Goal: Communication & Community: Participate in discussion

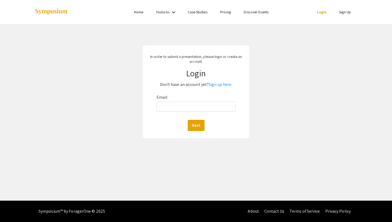
click at [258, 13] on link "Discover Events" at bounding box center [256, 12] width 25 height 5
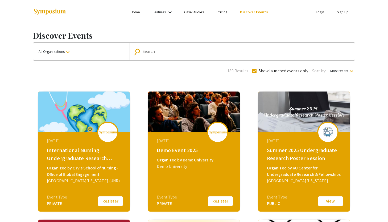
click at [159, 47] on div "Search" at bounding box center [245, 51] width 205 height 9
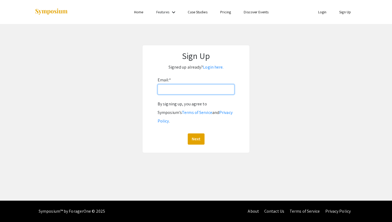
click at [206, 91] on input "Email: *" at bounding box center [195, 89] width 77 height 10
click at [213, 69] on link "Login here." at bounding box center [213, 67] width 21 height 6
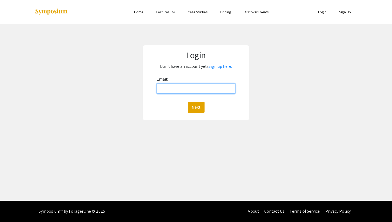
click at [190, 91] on input "Email:" at bounding box center [195, 88] width 79 height 10
type input "bcarstens@unr.edu"
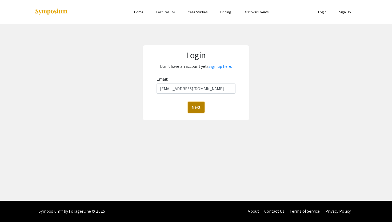
click at [197, 108] on button "Next" at bounding box center [196, 107] width 17 height 11
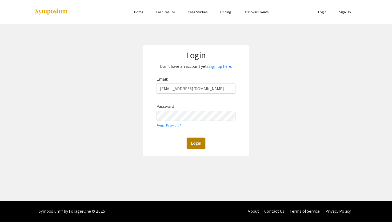
click at [197, 147] on button "Login" at bounding box center [196, 142] width 18 height 11
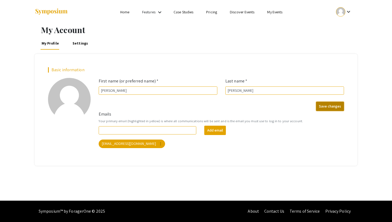
click at [326, 107] on button "Save changes" at bounding box center [330, 106] width 28 height 9
click at [128, 12] on link "Home" at bounding box center [124, 12] width 9 height 5
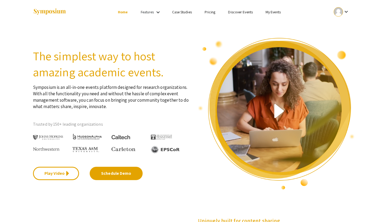
click at [275, 12] on link "My Events" at bounding box center [273, 12] width 15 height 5
click at [275, 14] on link "My Events" at bounding box center [273, 12] width 15 height 5
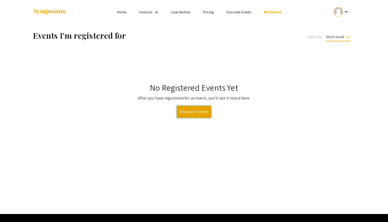
click at [194, 113] on link "Discover Events" at bounding box center [194, 112] width 35 height 12
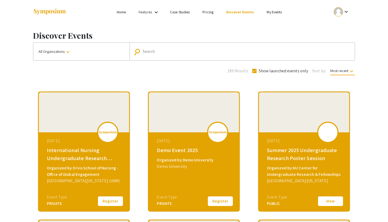
click at [340, 10] on div at bounding box center [338, 11] width 9 height 9
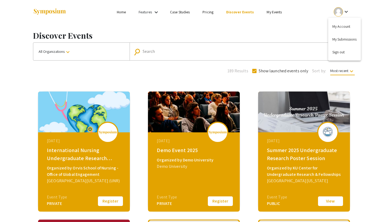
click at [301, 24] on div at bounding box center [194, 111] width 388 height 222
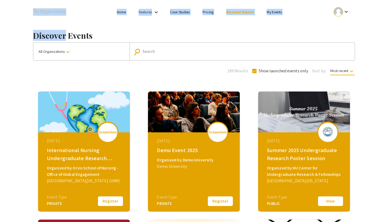
drag, startPoint x: 301, startPoint y: 24, endPoint x: 197, endPoint y: -15, distance: 111.0
click at [197, 0] on html "Skip navigation Home Features keyboard_arrow_down Case Studies Pricing Discover…" at bounding box center [194, 111] width 388 height 222
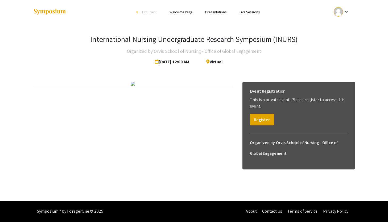
scroll to position [6, 0]
click at [263, 115] on button "Register" at bounding box center [262, 119] width 24 height 12
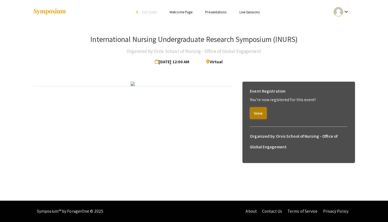
click at [257, 107] on button "View" at bounding box center [258, 113] width 17 height 12
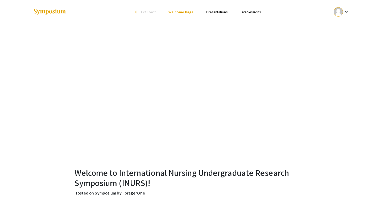
click at [220, 14] on link "Presentations" at bounding box center [216, 12] width 21 height 5
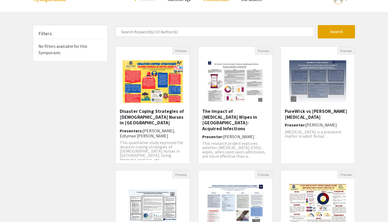
scroll to position [6, 0]
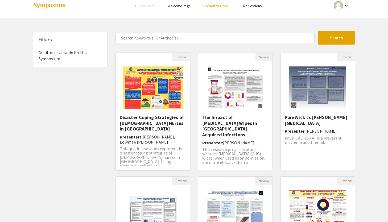
click at [176, 74] on img "Open Presentation <p>Disaster Coping Strategies of Filipino Nurses in Metro Man…" at bounding box center [152, 87] width 71 height 53
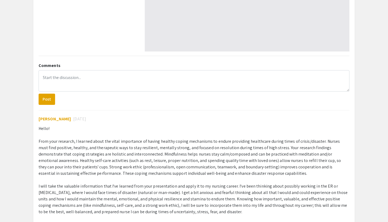
scroll to position [196, 0]
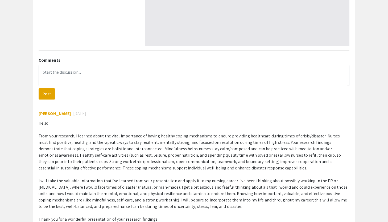
select select "custom"
type input "0"
select select "custom"
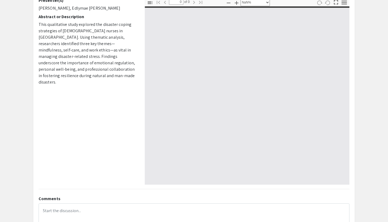
scroll to position [0, 0]
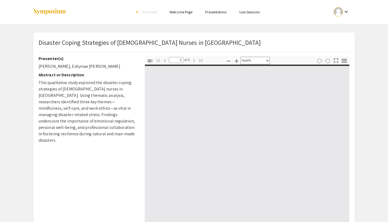
type input "1"
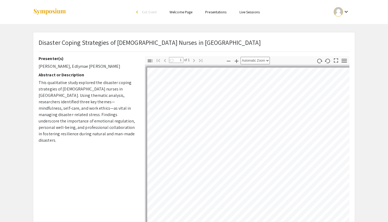
select select "auto"
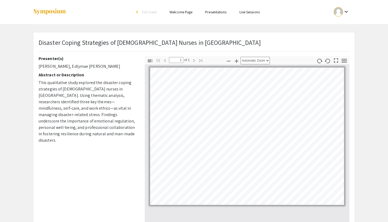
click at [219, 12] on link "Presentations" at bounding box center [215, 12] width 21 height 5
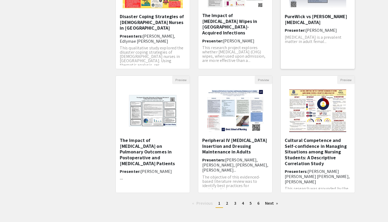
scroll to position [110, 0]
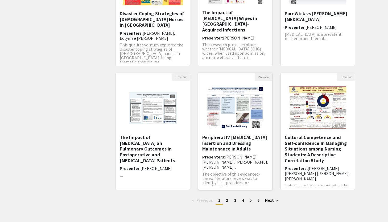
click at [254, 137] on h5 "Peripheral IV Catheter Insertion and Dressing Maintenance in Adults" at bounding box center [235, 142] width 66 height 17
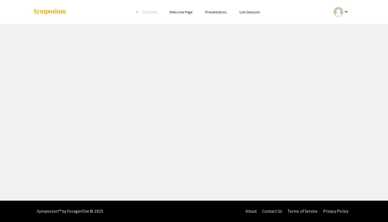
select select "custom"
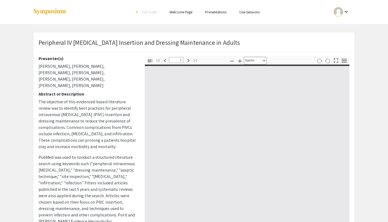
type input "0"
select select "custom"
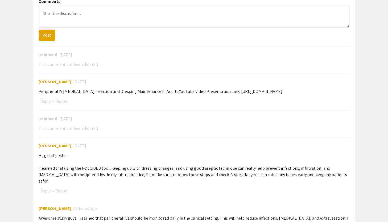
type input "1"
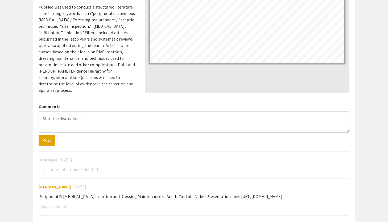
scroll to position [148, 0]
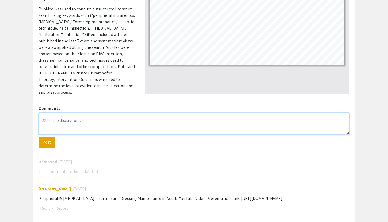
click at [69, 122] on textarea at bounding box center [194, 123] width 311 height 21
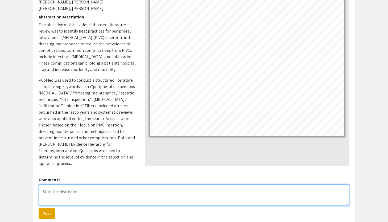
scroll to position [81, 0]
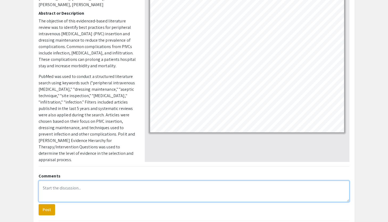
select select "custom"
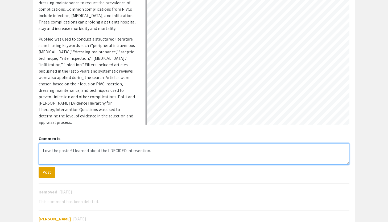
scroll to position [94, 0]
drag, startPoint x: 237, startPoint y: 151, endPoint x: 263, endPoint y: 151, distance: 26.7
click at [263, 151] on textarea "Love the poster! I learned about the I-DECIDED intervention. I haven't heard of…" at bounding box center [194, 153] width 311 height 21
click at [312, 149] on textarea "Love the poster! I learned about the I-DECIDED intervention. I haven't heard of…" at bounding box center [194, 153] width 311 height 21
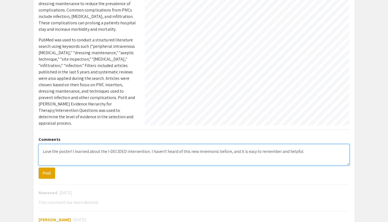
scroll to position [3, 151]
click at [104, 160] on textarea "Love the poster! I learned about the I-DECIDED intervention. I haven't heard of…" at bounding box center [194, 154] width 311 height 21
click at [179, 159] on textarea "Love the poster! I learned about the I-DECIDED intervention. I haven't heard of…" at bounding box center [194, 154] width 311 height 21
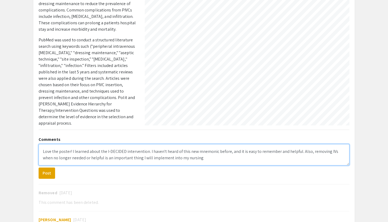
click at [199, 159] on textarea "Love the poster! I learned about the I-DECIDED intervention. I haven't heard of…" at bounding box center [194, 154] width 311 height 21
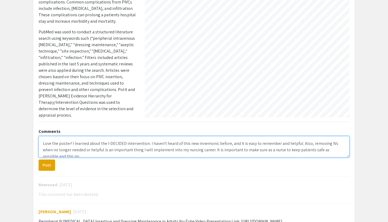
scroll to position [2, 0]
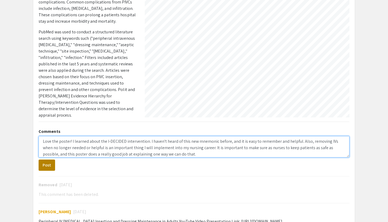
type textarea "Love the poster! I learned about the I-DECIDED intervention. I haven't heard of…"
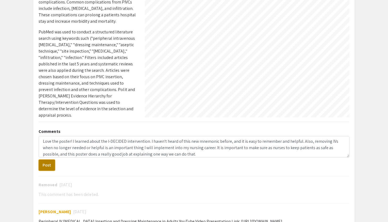
click at [46, 164] on button "Post" at bounding box center [47, 164] width 17 height 11
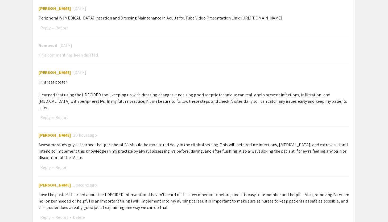
scroll to position [356, 0]
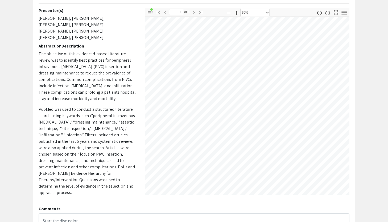
scroll to position [0, 0]
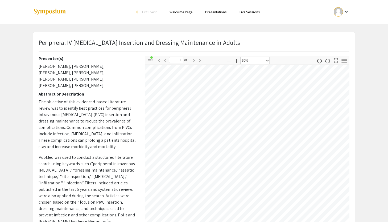
click at [218, 13] on link "Presentations" at bounding box center [215, 12] width 21 height 5
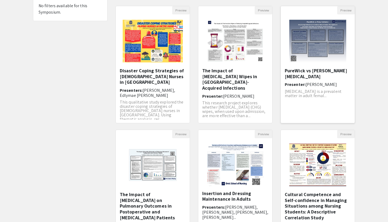
scroll to position [37, 0]
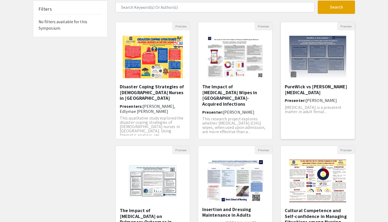
click at [321, 66] on img "Open Presentation <p>PureWick vs Foley Catheter</p>" at bounding box center [317, 56] width 67 height 53
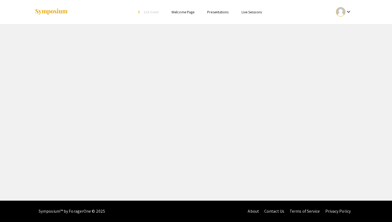
select select "custom"
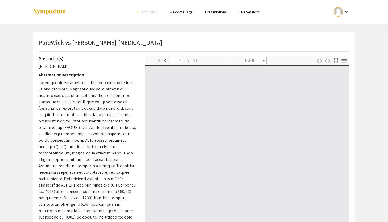
type input "0"
select select "custom"
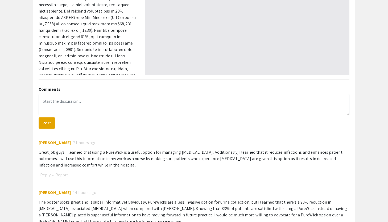
scroll to position [146, 0]
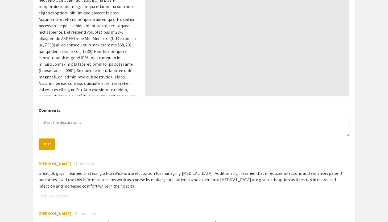
type input "1"
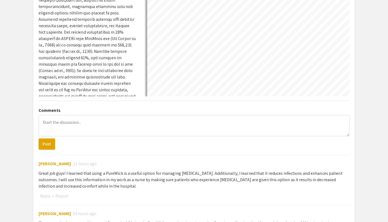
select select "auto"
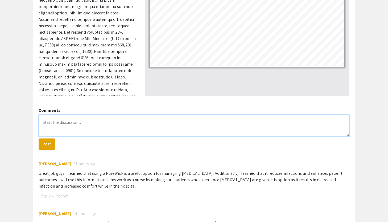
click at [131, 129] on textarea at bounding box center [194, 125] width 311 height 21
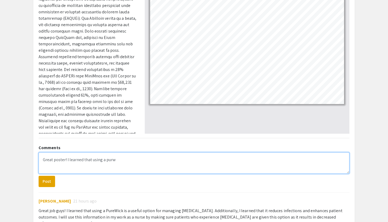
scroll to position [110, 0]
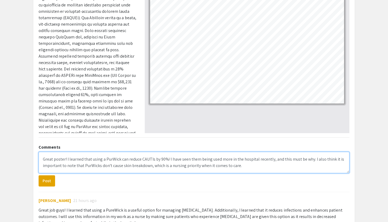
click at [253, 167] on textarea "Great poster! I learned that using a PurWick can reduce CAUTIs by 90%! I have s…" at bounding box center [194, 162] width 311 height 21
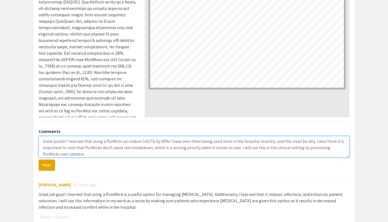
scroll to position [125, 0]
type textarea "Great poster! I learned that using a PurWick can reduce CAUTIs by 90%! I have s…"
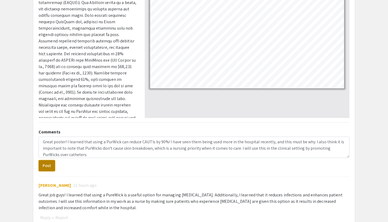
click at [49, 165] on button "Post" at bounding box center [47, 165] width 17 height 11
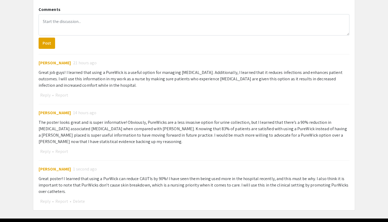
scroll to position [265, 0]
